Goal: Task Accomplishment & Management: Use online tool/utility

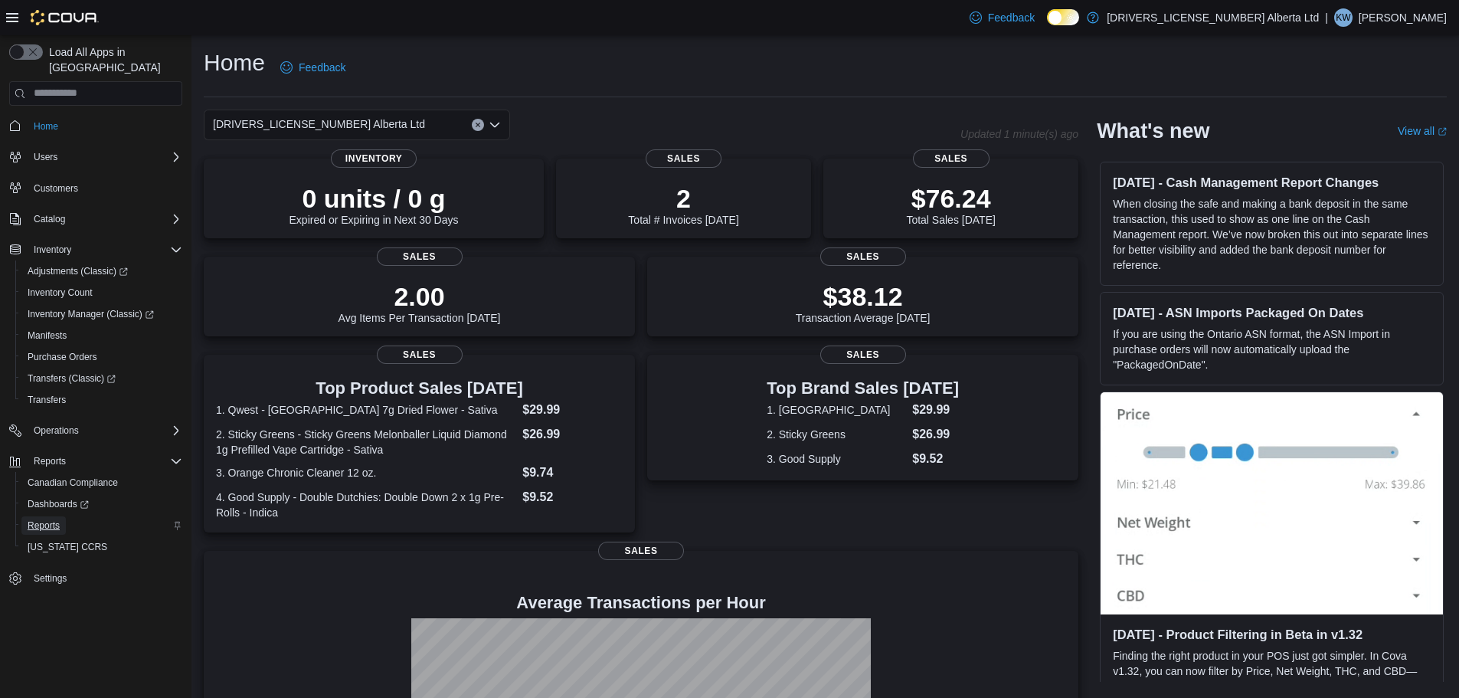
click at [54, 519] on span "Reports" at bounding box center [44, 525] width 32 height 12
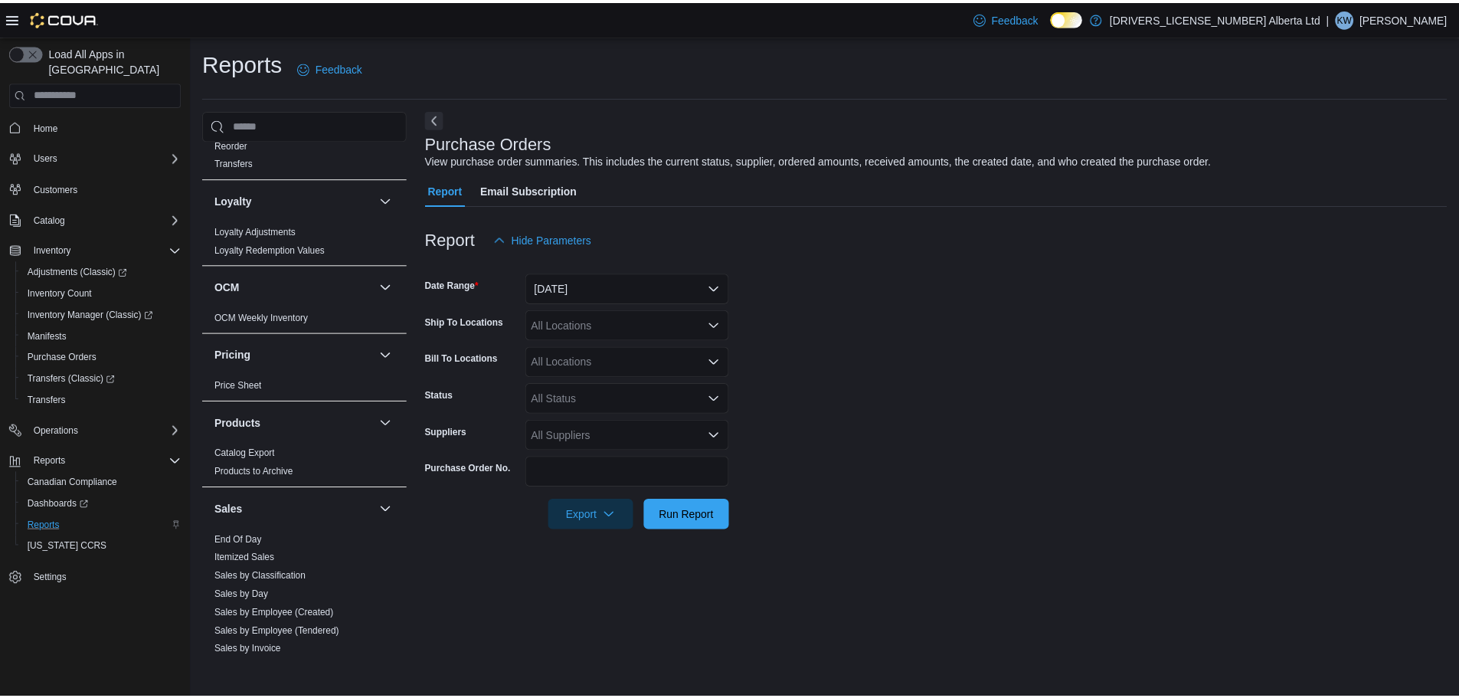
scroll to position [996, 0]
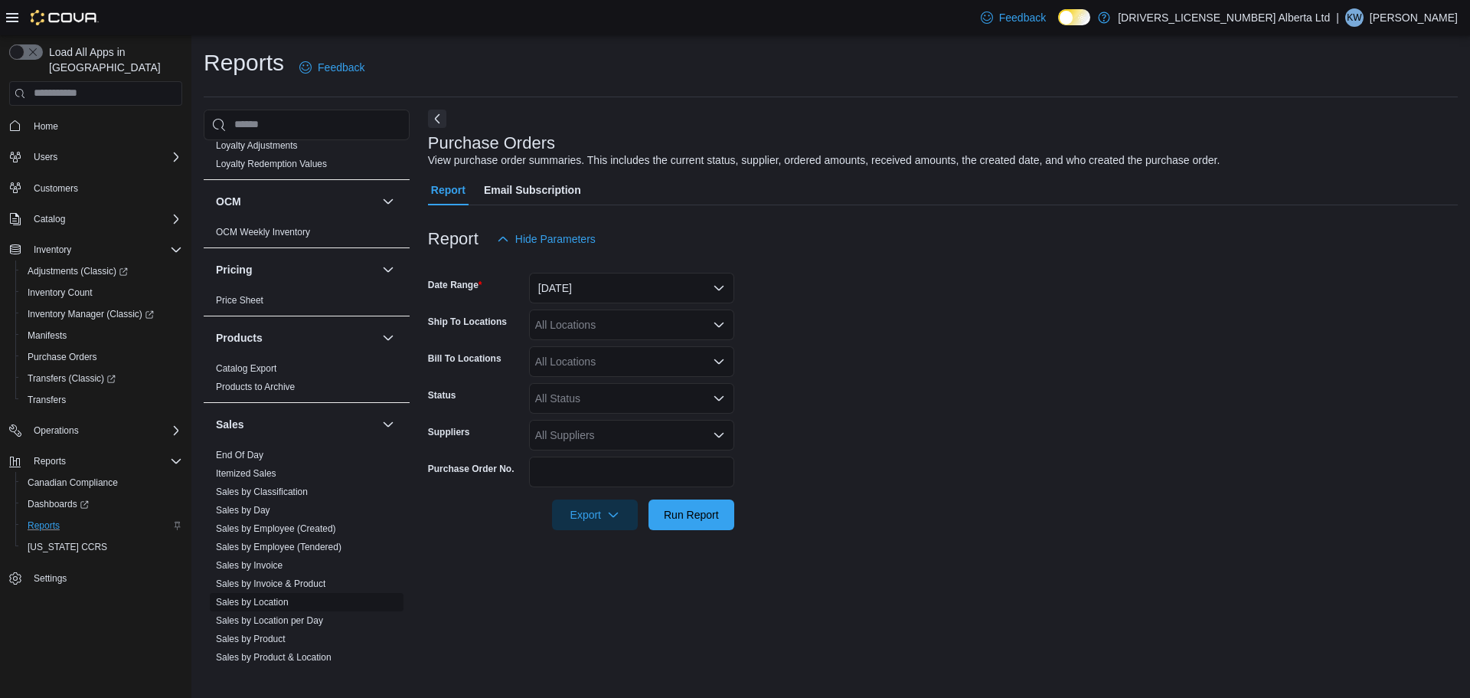
click at [283, 597] on link "Sales by Location" at bounding box center [252, 602] width 73 height 11
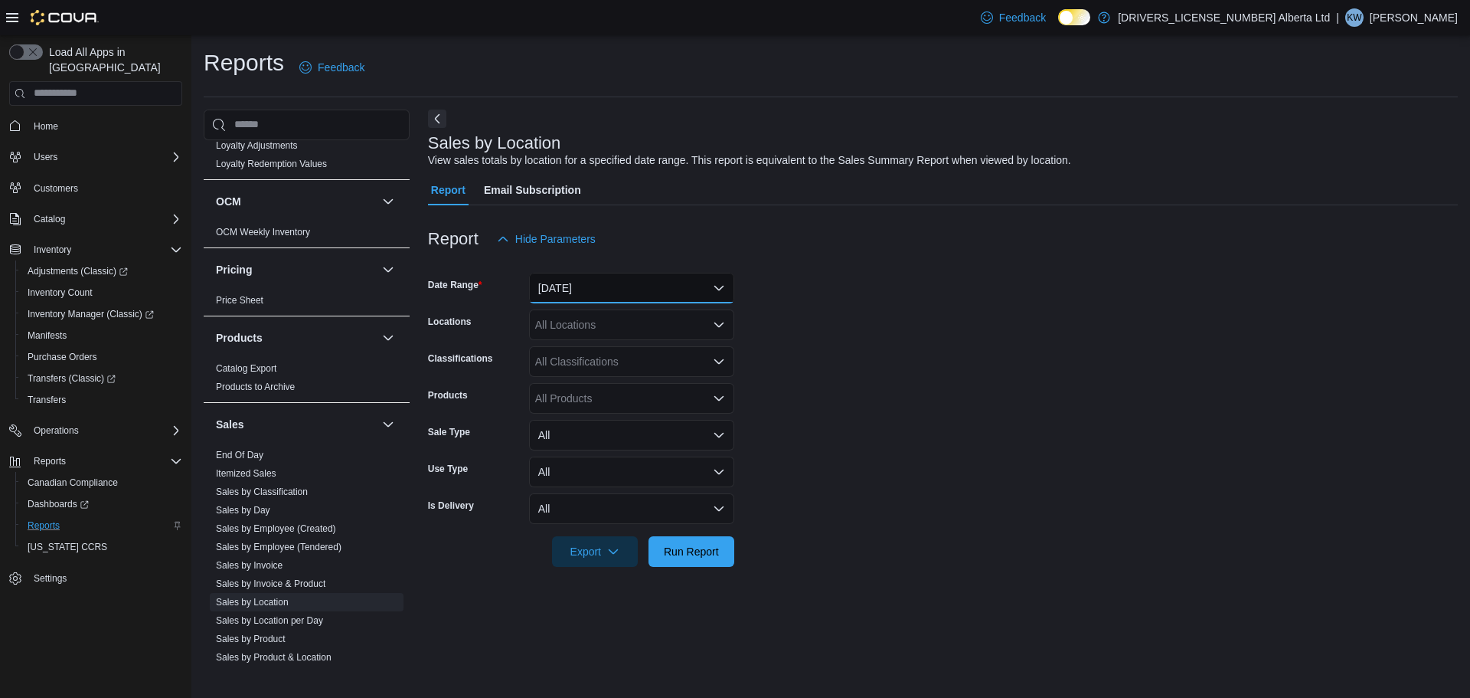
click at [600, 280] on button "Yesterday" at bounding box center [631, 288] width 205 height 31
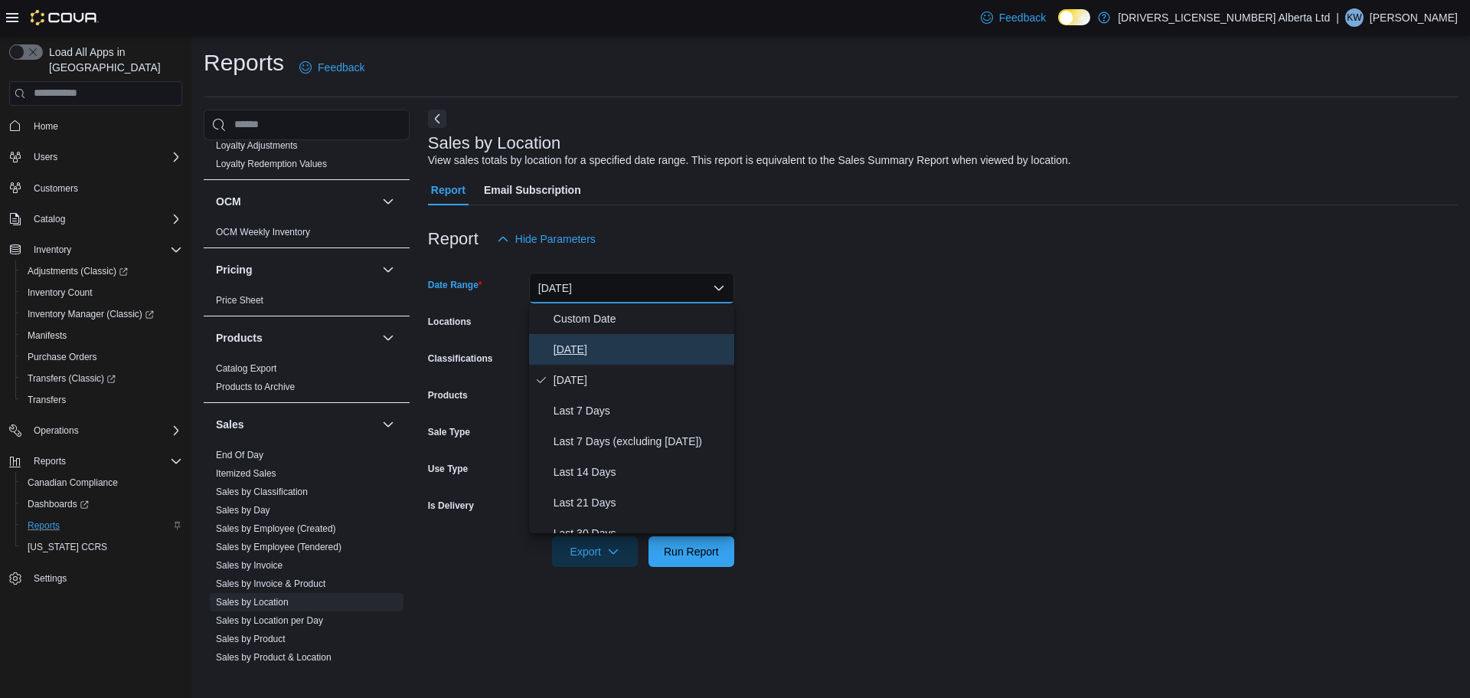
click at [598, 342] on span "Today" at bounding box center [641, 349] width 175 height 18
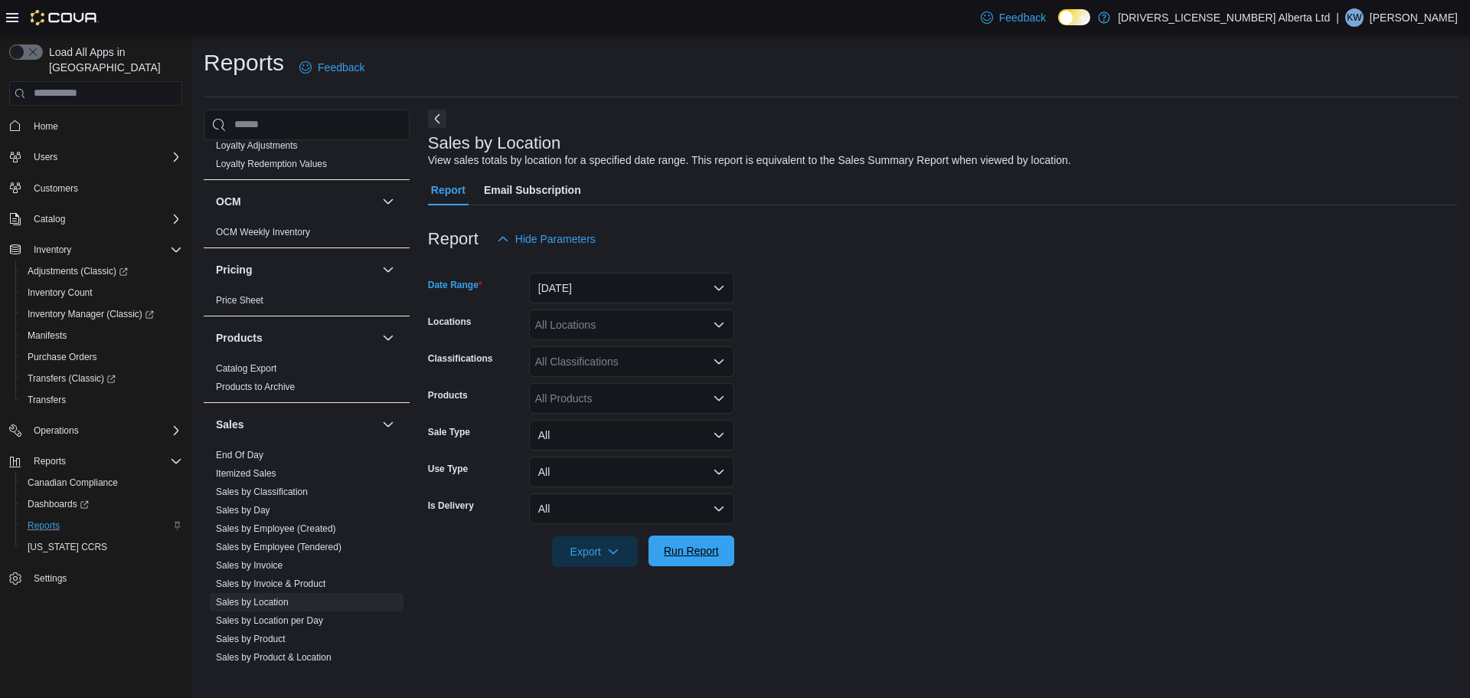
click at [709, 541] on span "Run Report" at bounding box center [691, 550] width 67 height 31
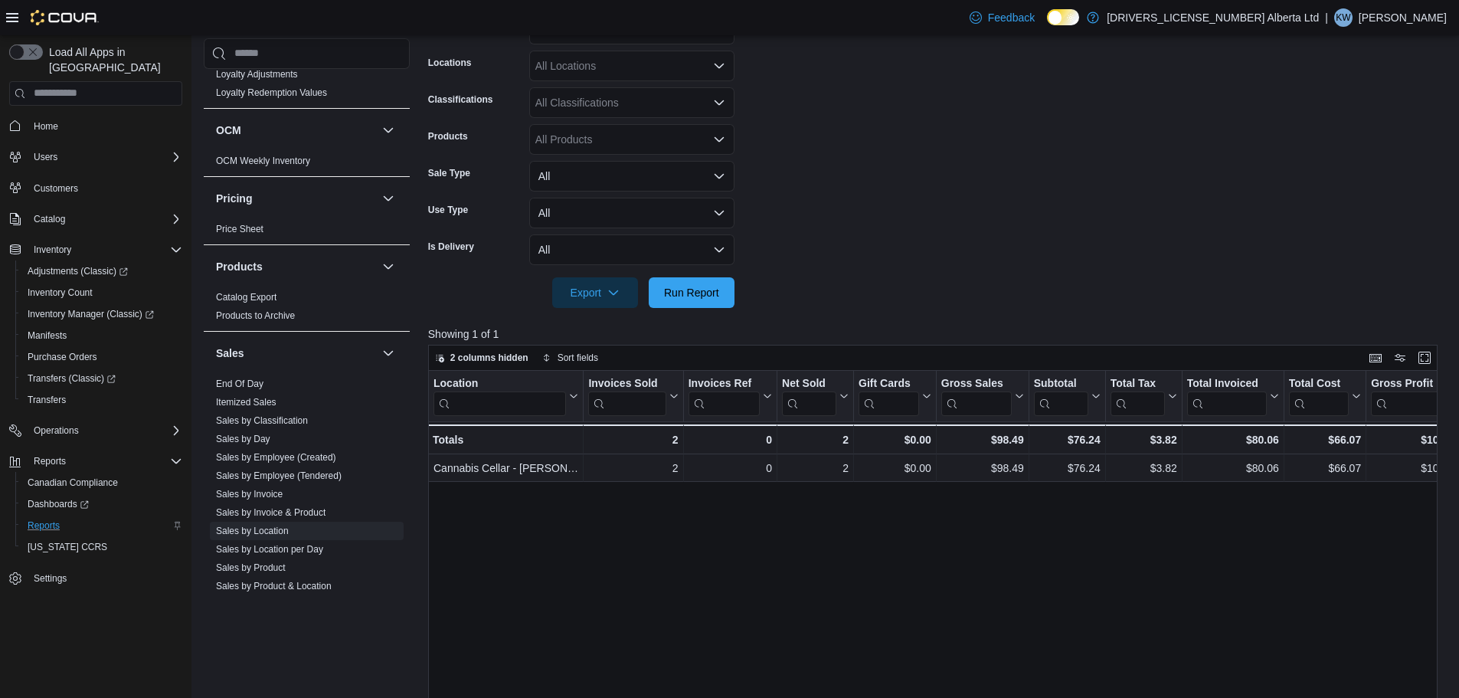
scroll to position [306, 0]
